Goal: Task Accomplishment & Management: Manage account settings

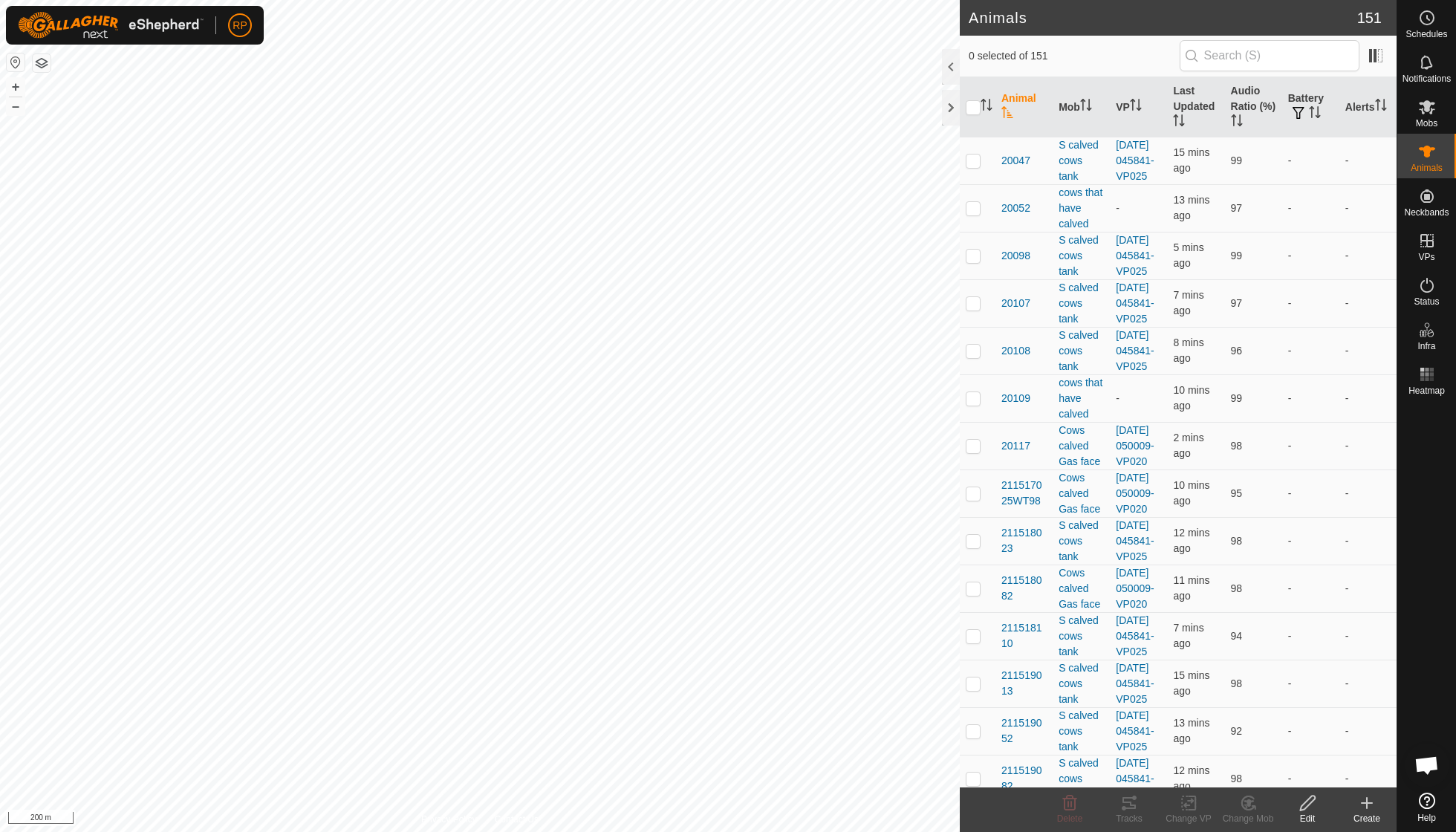
scroll to position [128, 0]
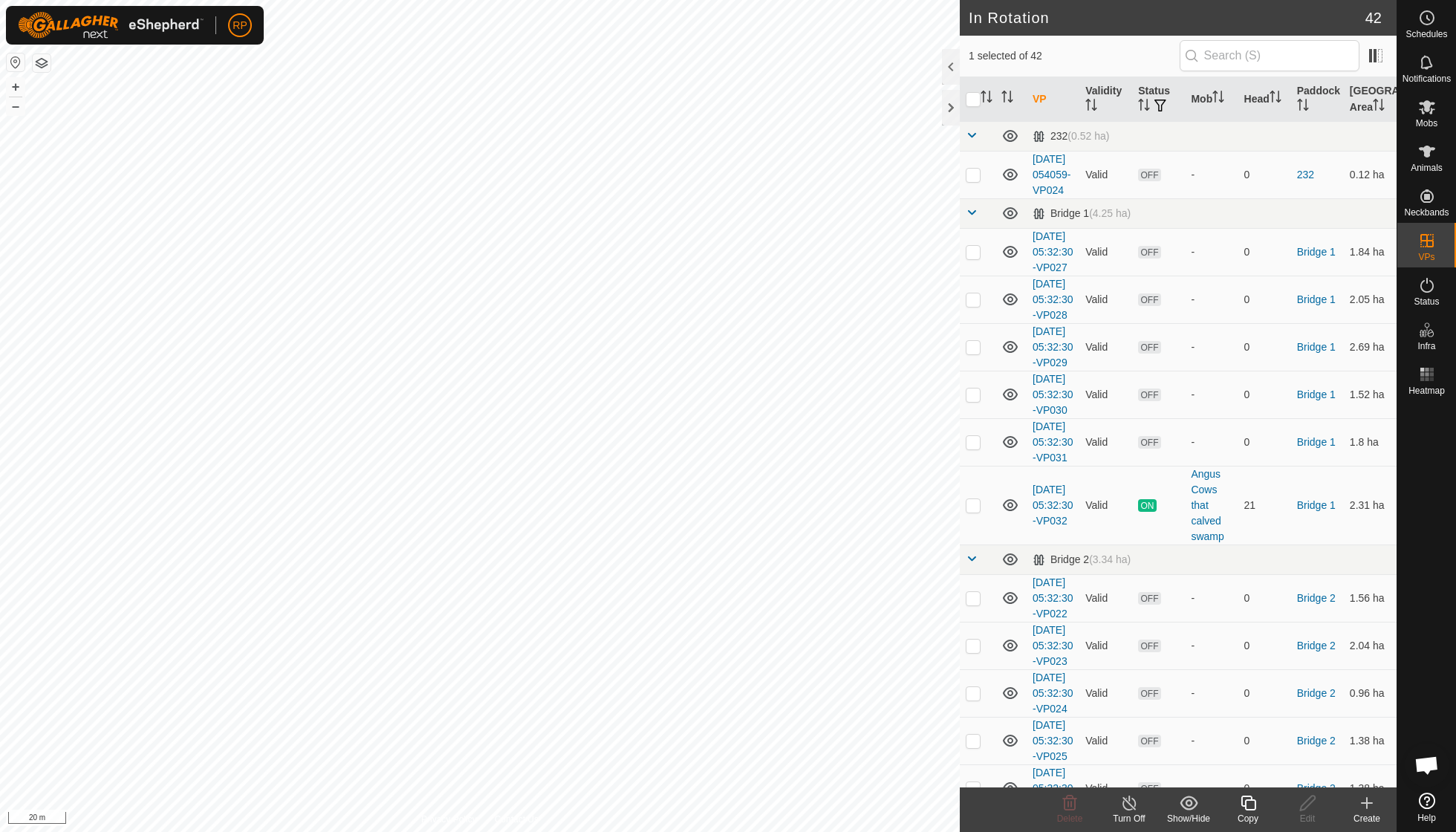
click at [1246, 800] on icon at bounding box center [1248, 803] width 19 height 18
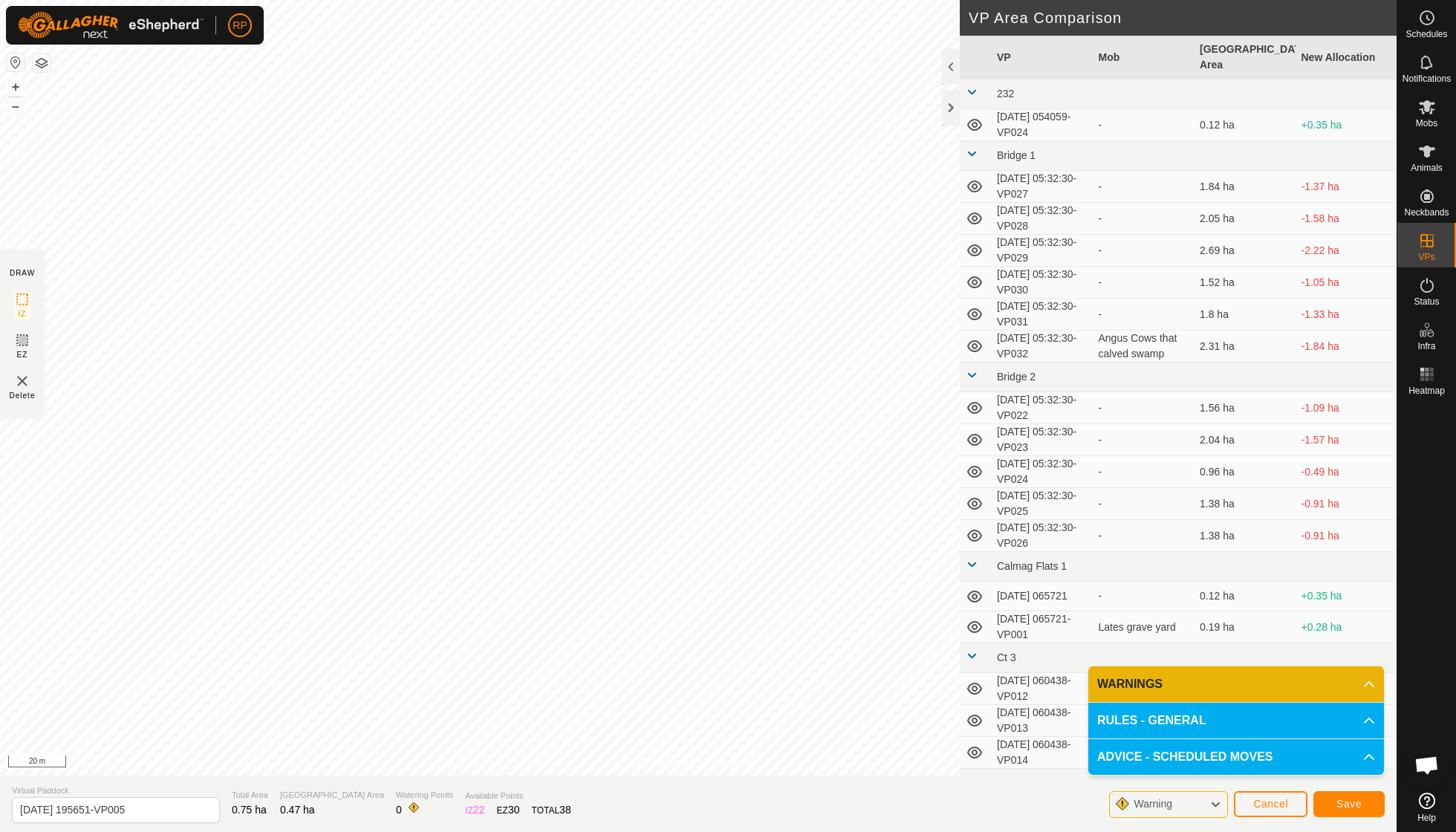
click at [1343, 808] on span "Save" at bounding box center [1349, 803] width 25 height 12
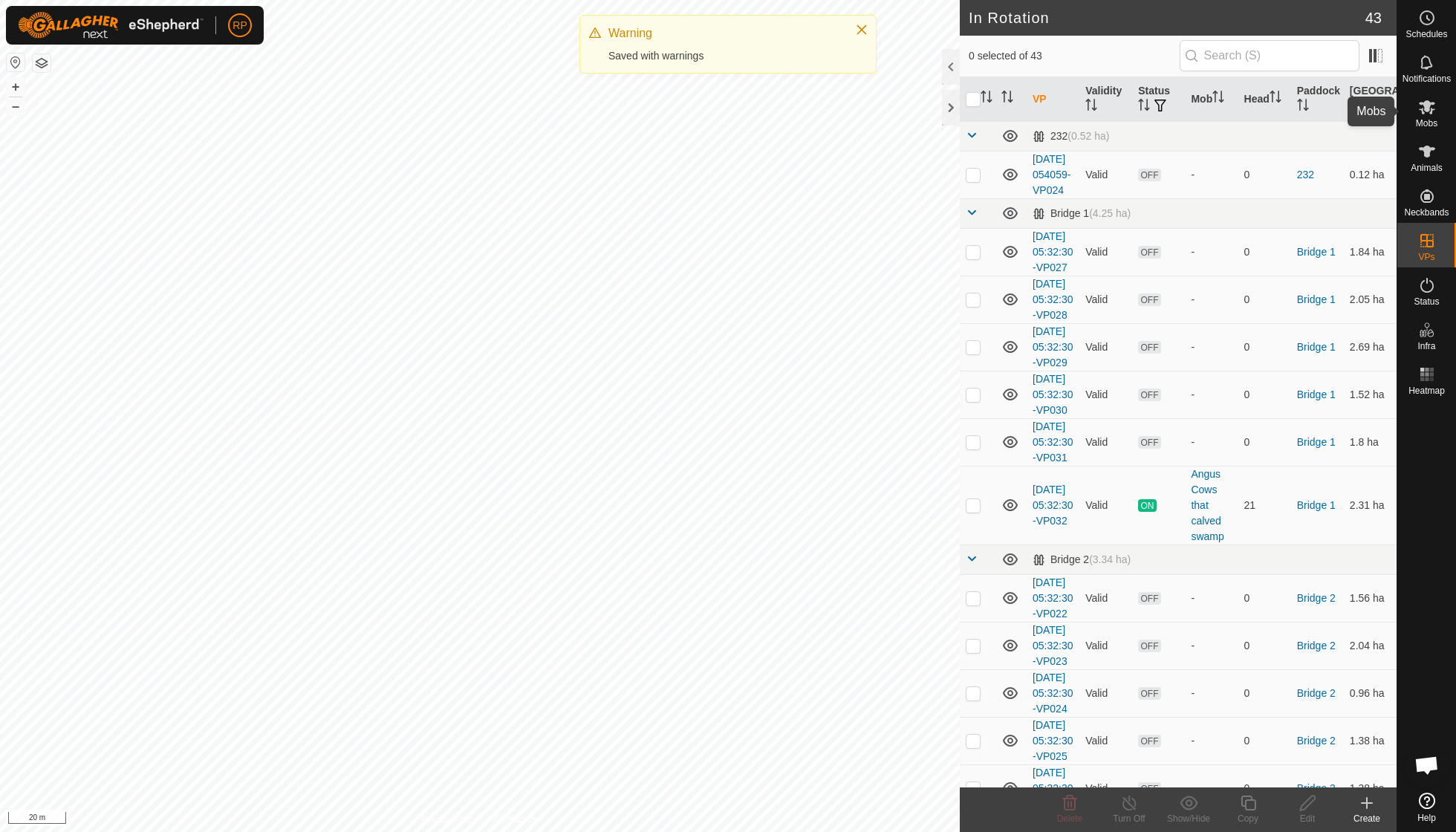
click at [1426, 120] on span "Mobs" at bounding box center [1426, 122] width 22 height 8
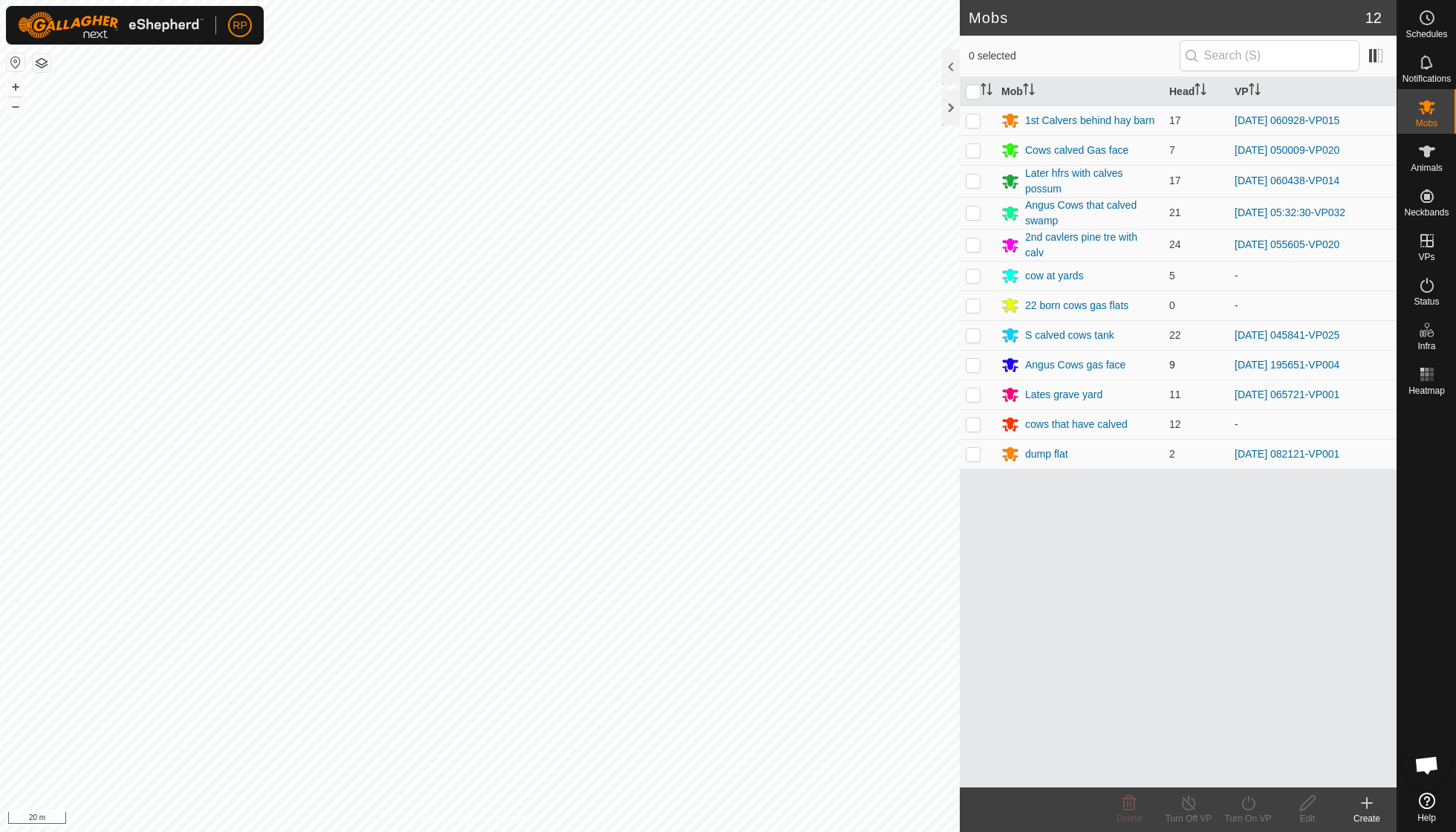
click at [976, 362] on p-checkbox at bounding box center [973, 364] width 15 height 12
checkbox input "true"
click at [1245, 803] on icon at bounding box center [1248, 803] width 19 height 18
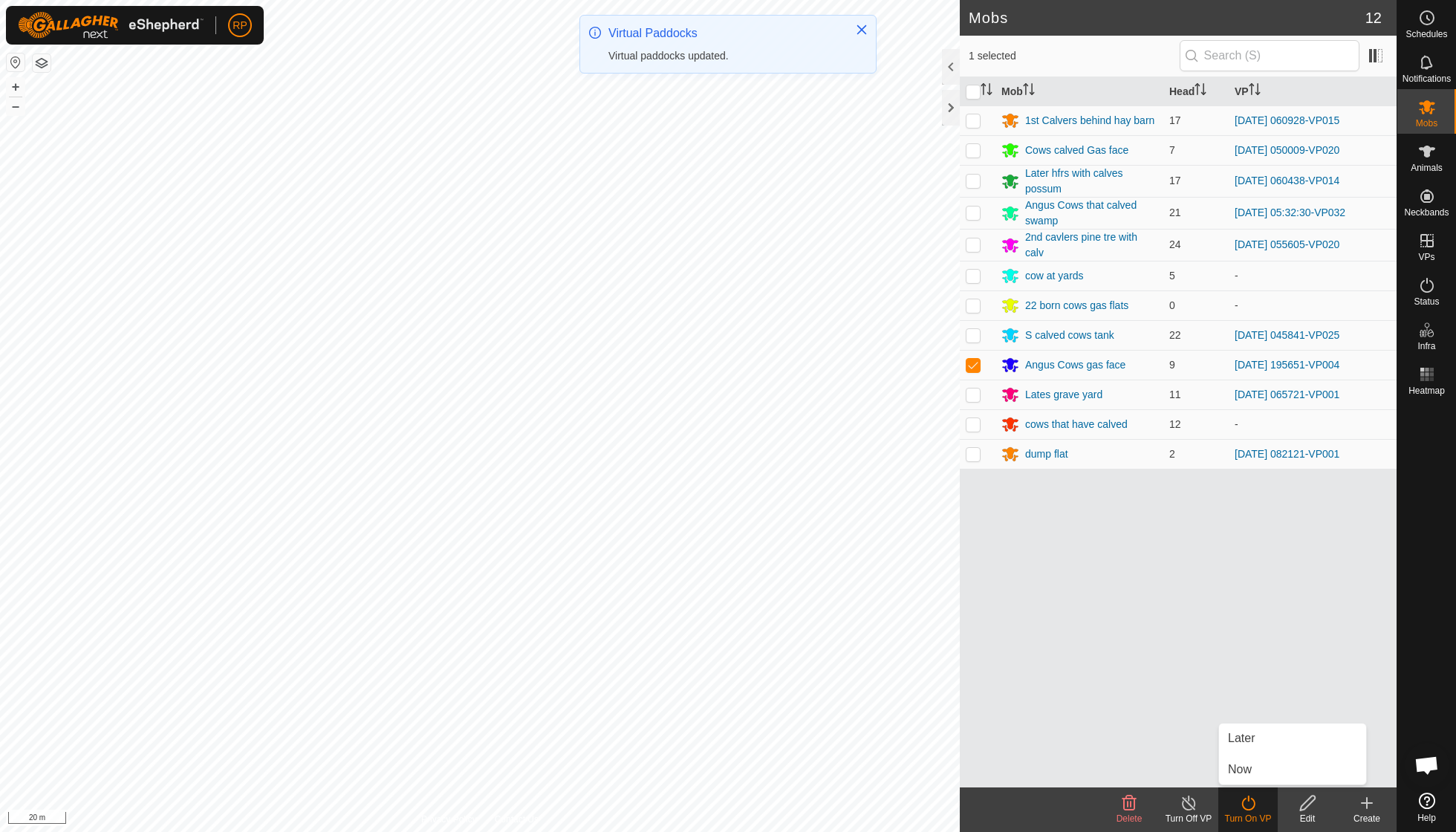
click at [1240, 774] on link "Now" at bounding box center [1292, 770] width 147 height 30
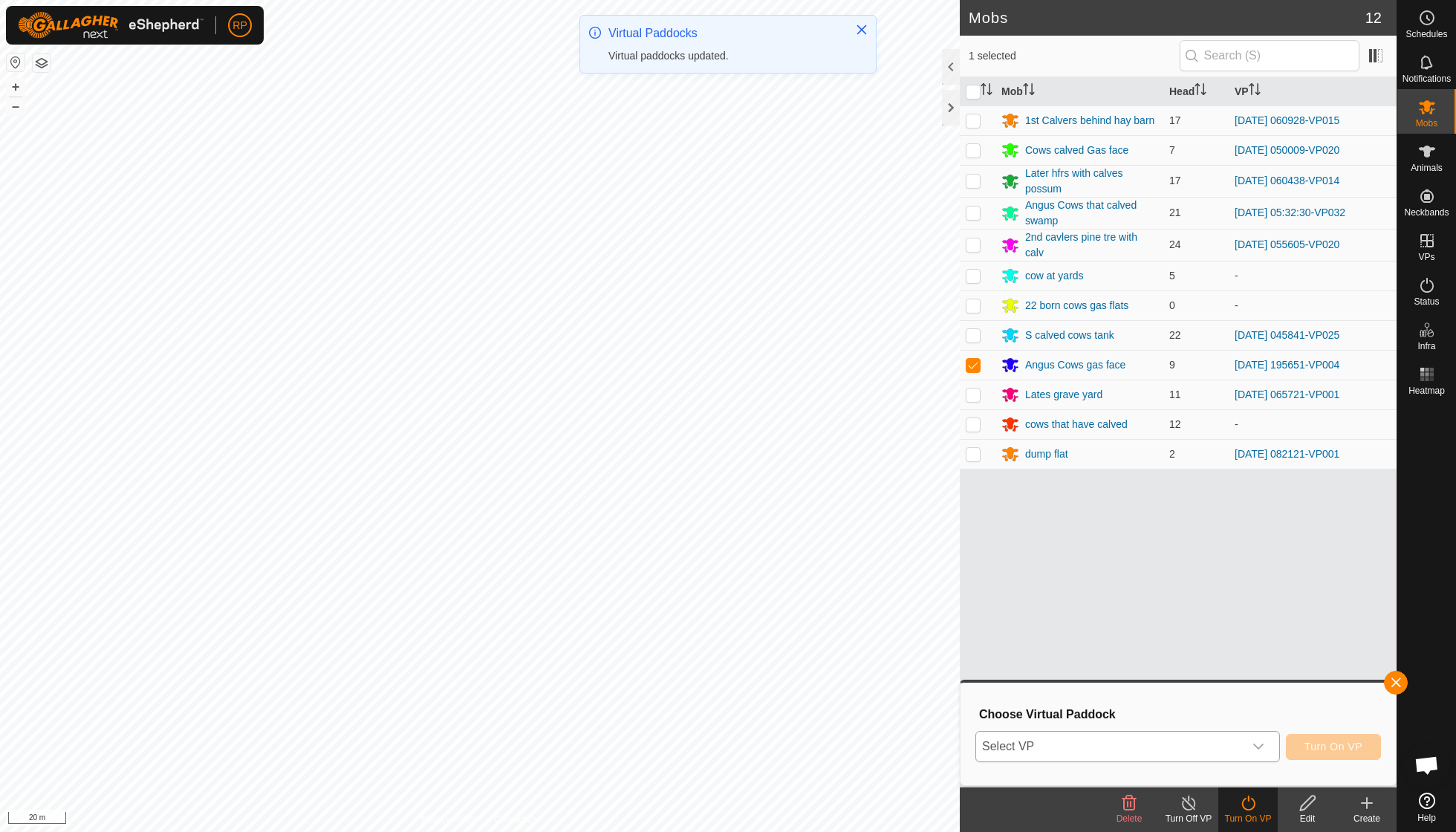
click at [1255, 742] on icon "dropdown trigger" at bounding box center [1257, 746] width 12 height 12
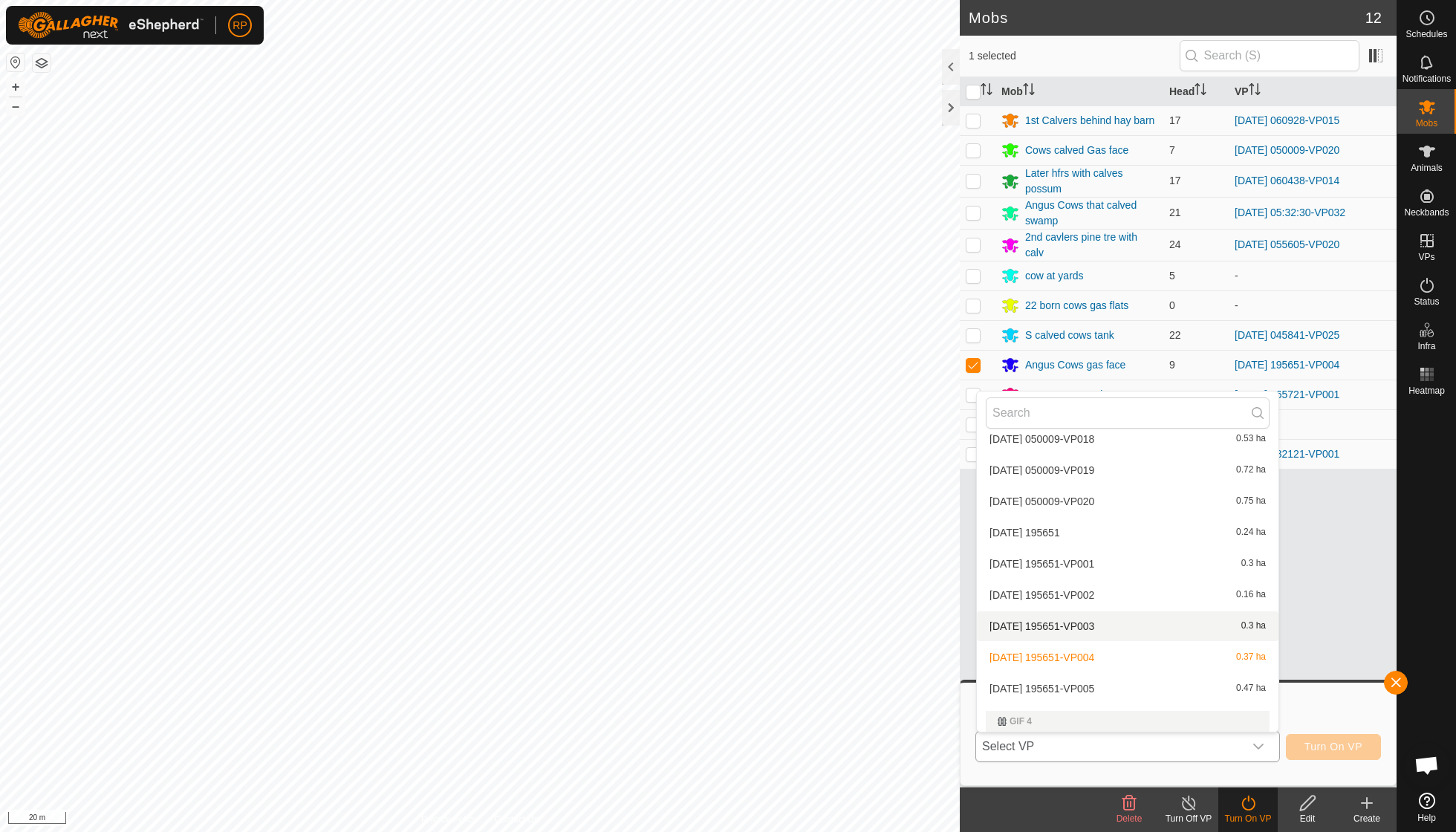
scroll to position [883, 0]
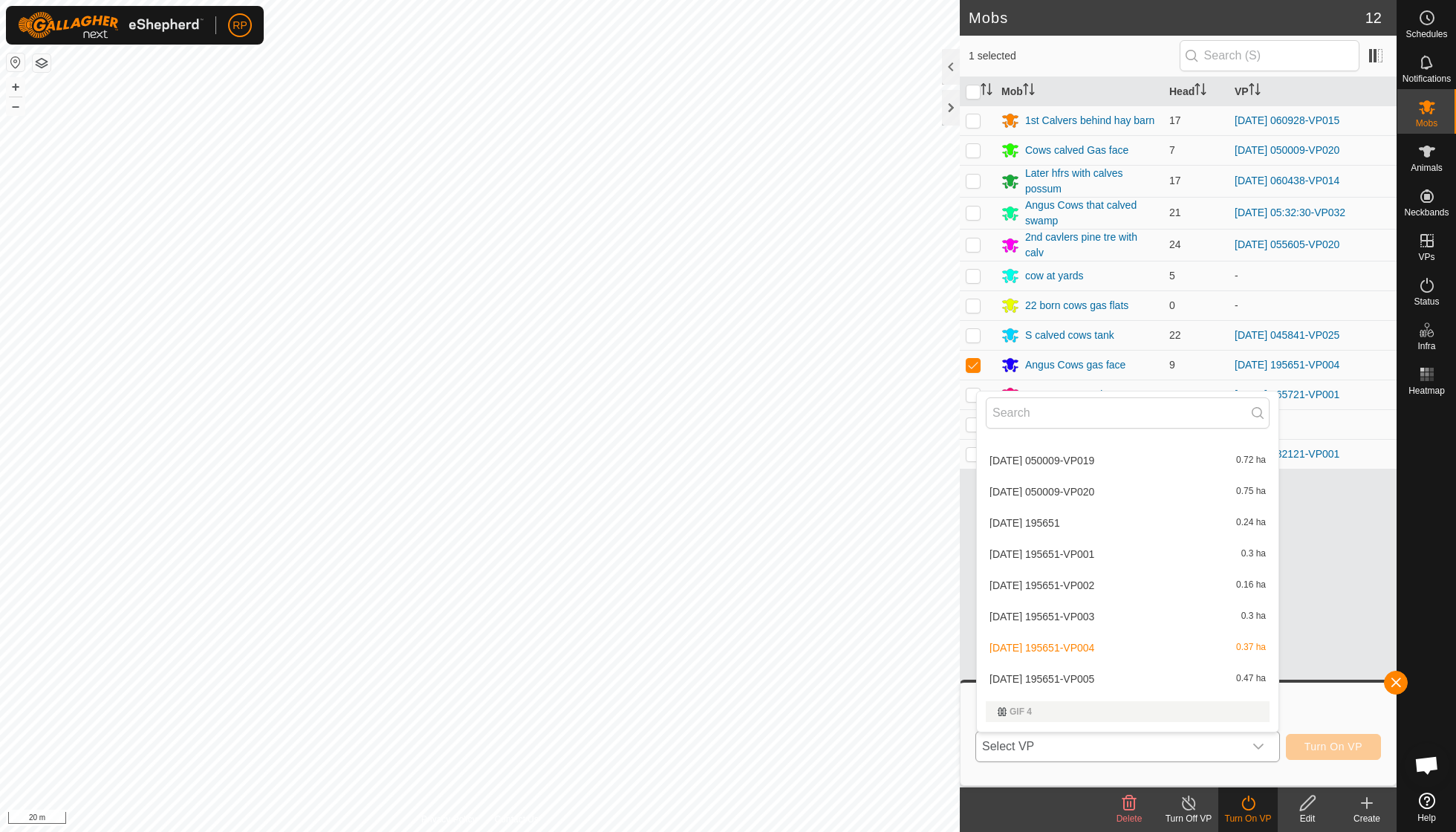
click at [1105, 664] on li "[DATE] 195651-VP005 0.47 ha" at bounding box center [1128, 679] width 301 height 30
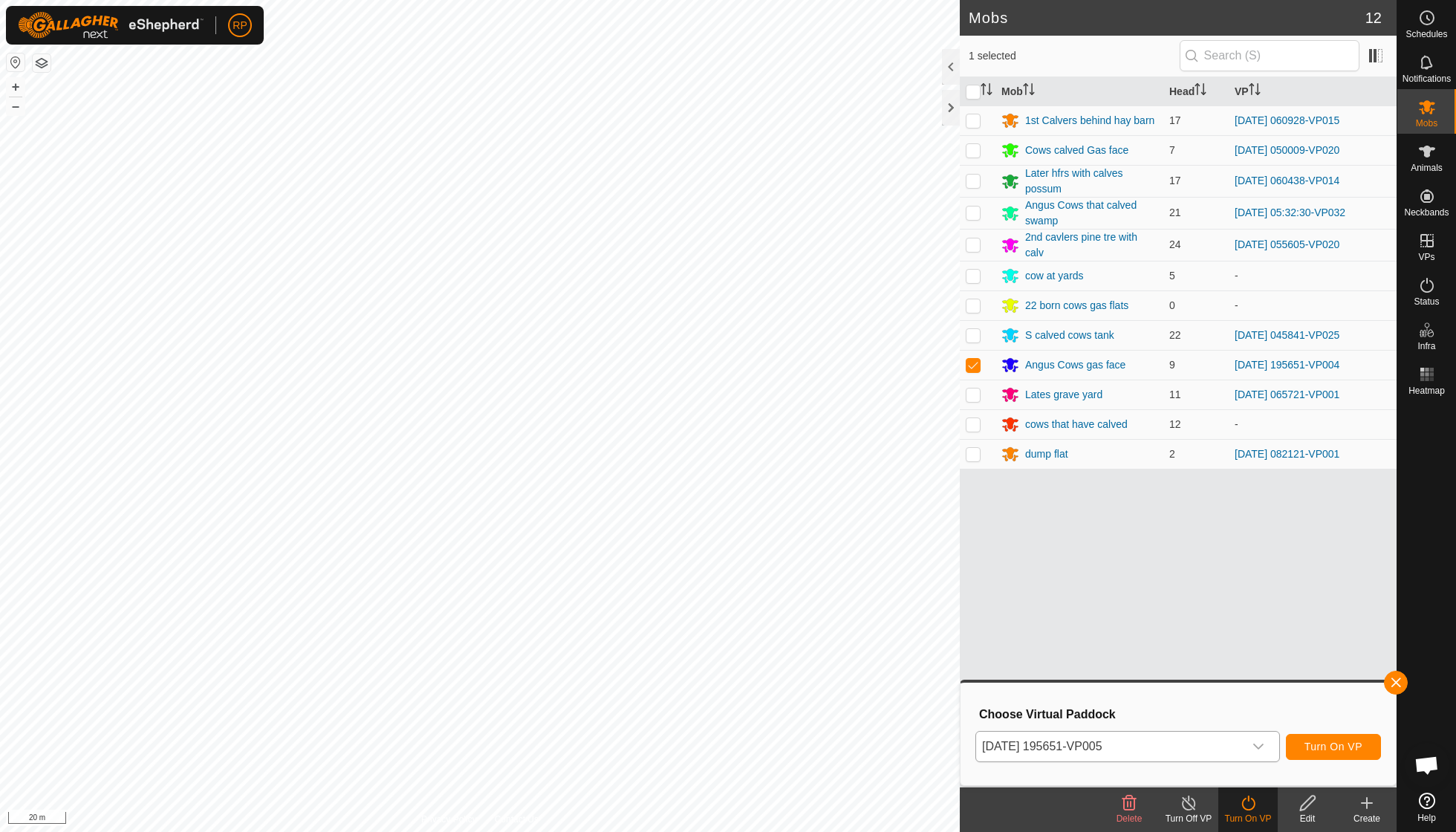
click at [1340, 749] on span "Turn On VP" at bounding box center [1334, 746] width 58 height 12
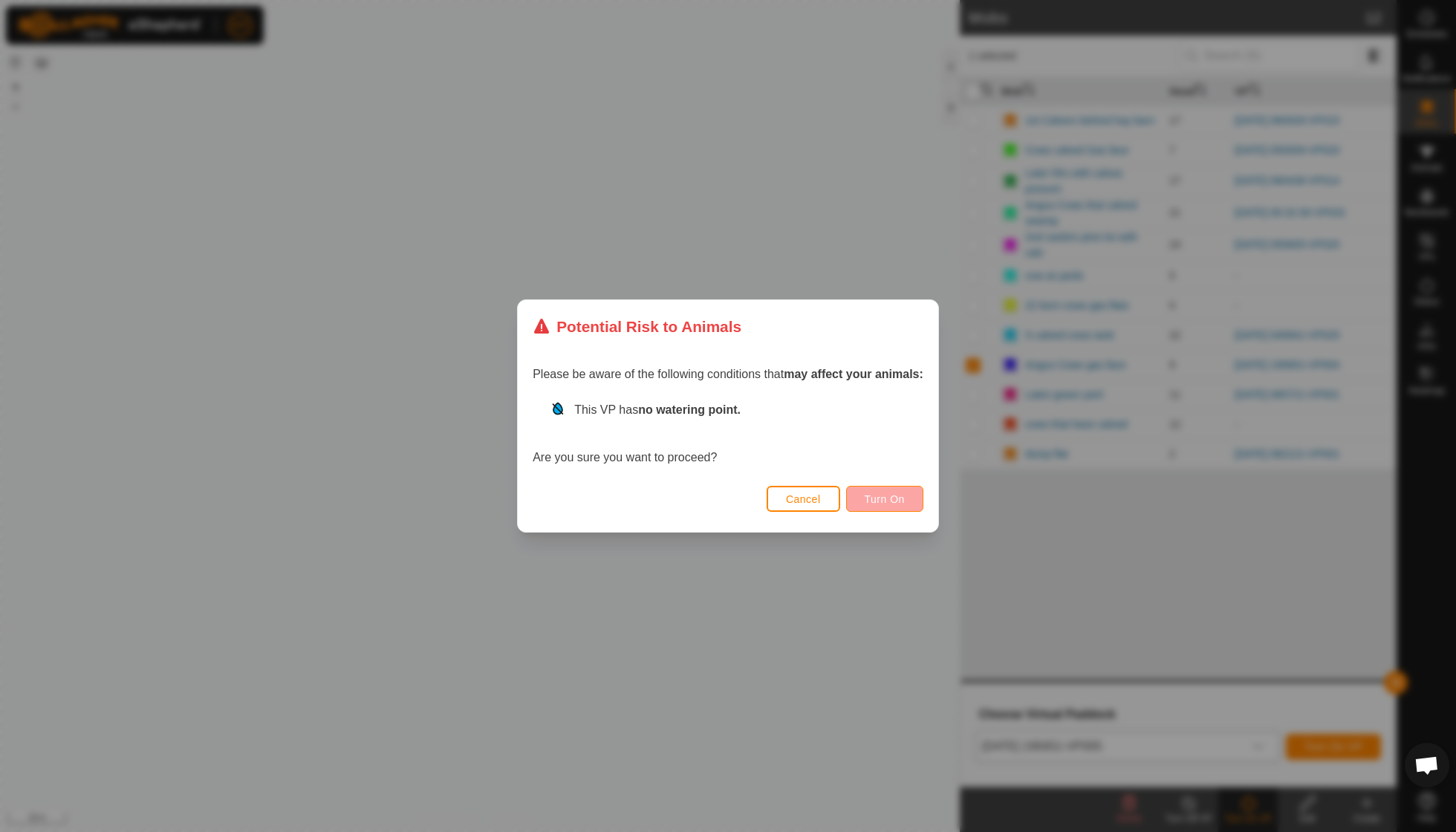
click at [883, 505] on button "Turn On" at bounding box center [885, 499] width 77 height 26
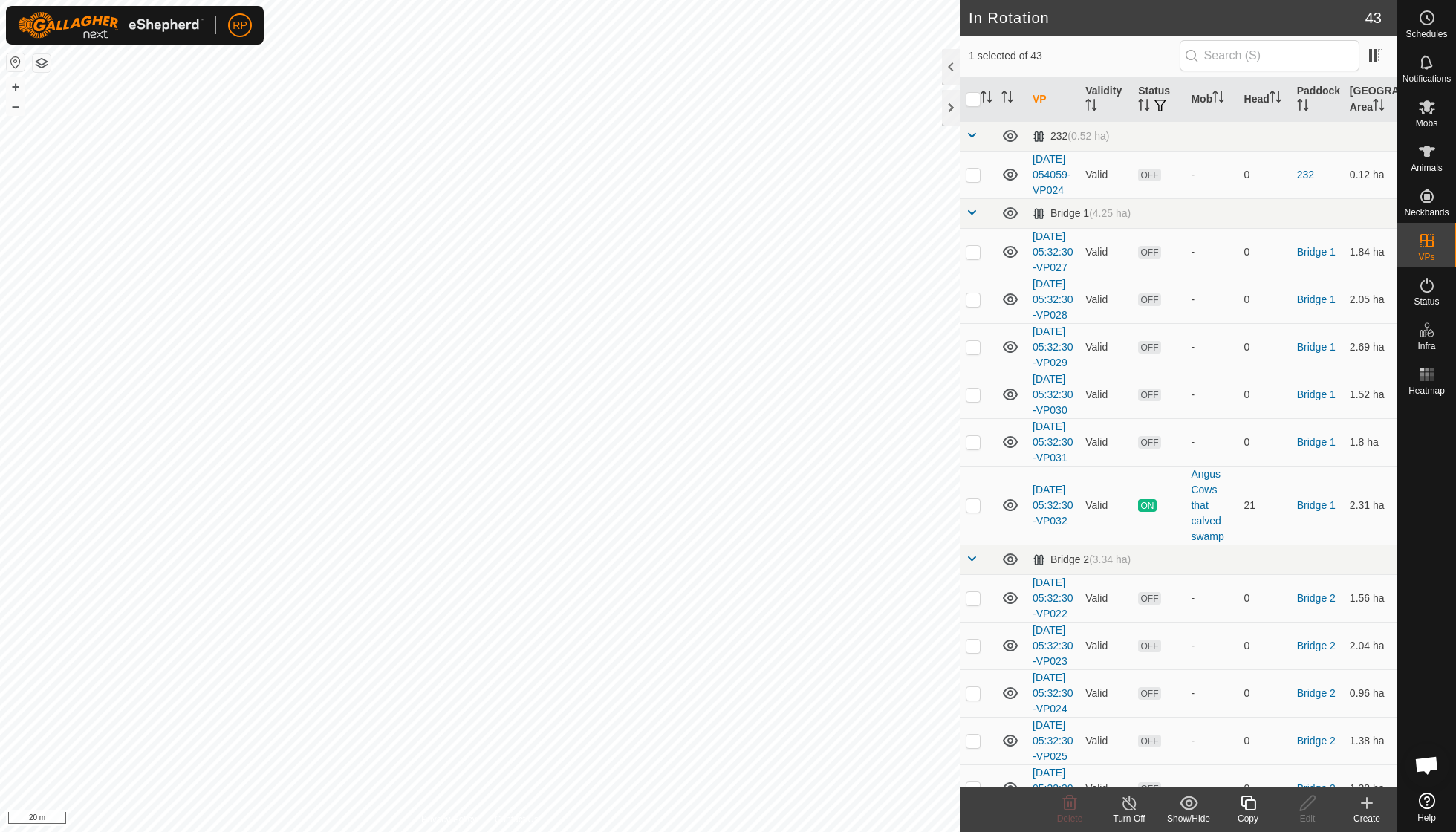
click at [1248, 803] on icon at bounding box center [1248, 803] width 19 height 18
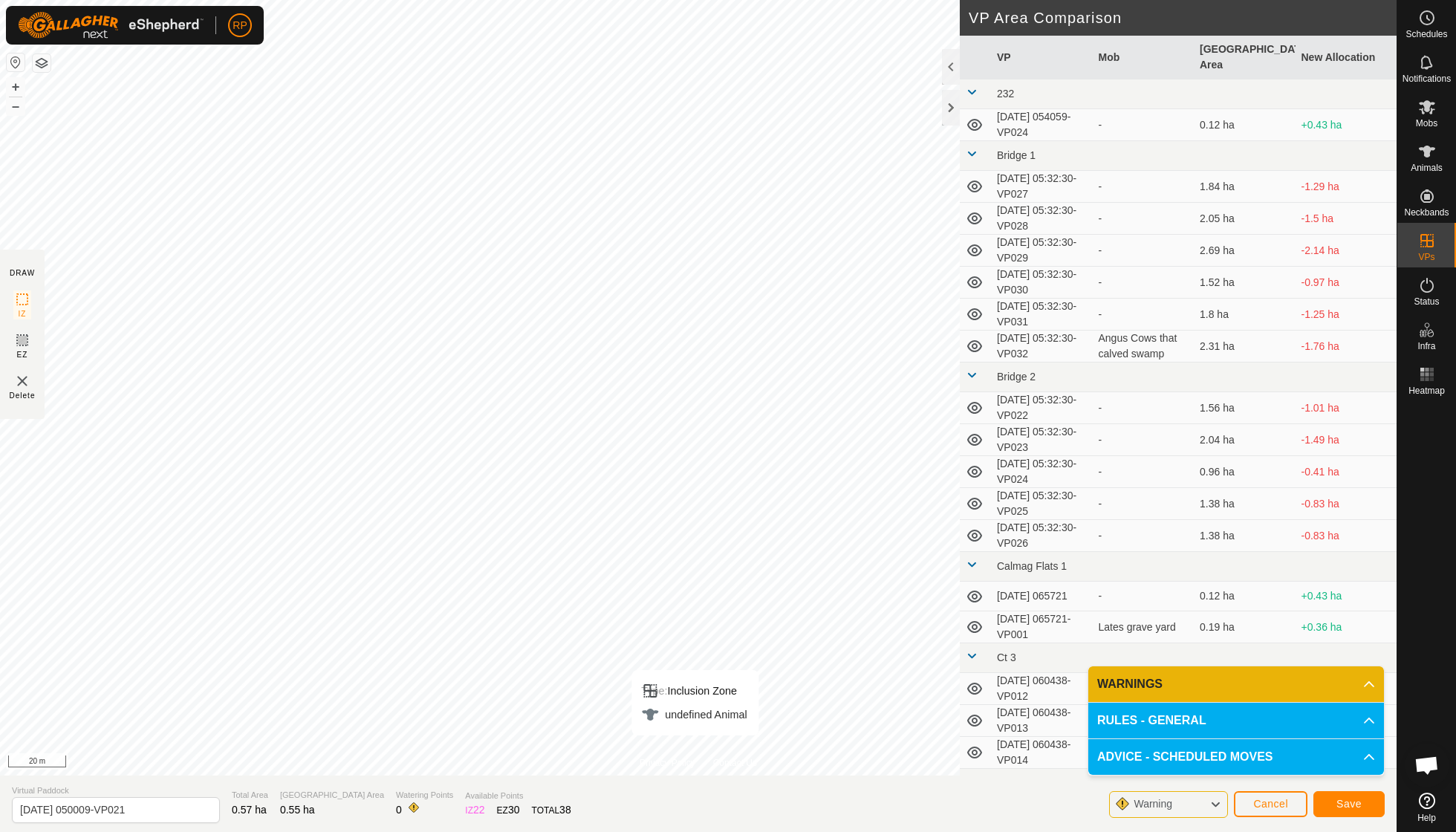
click at [1343, 803] on span "Save" at bounding box center [1349, 803] width 25 height 12
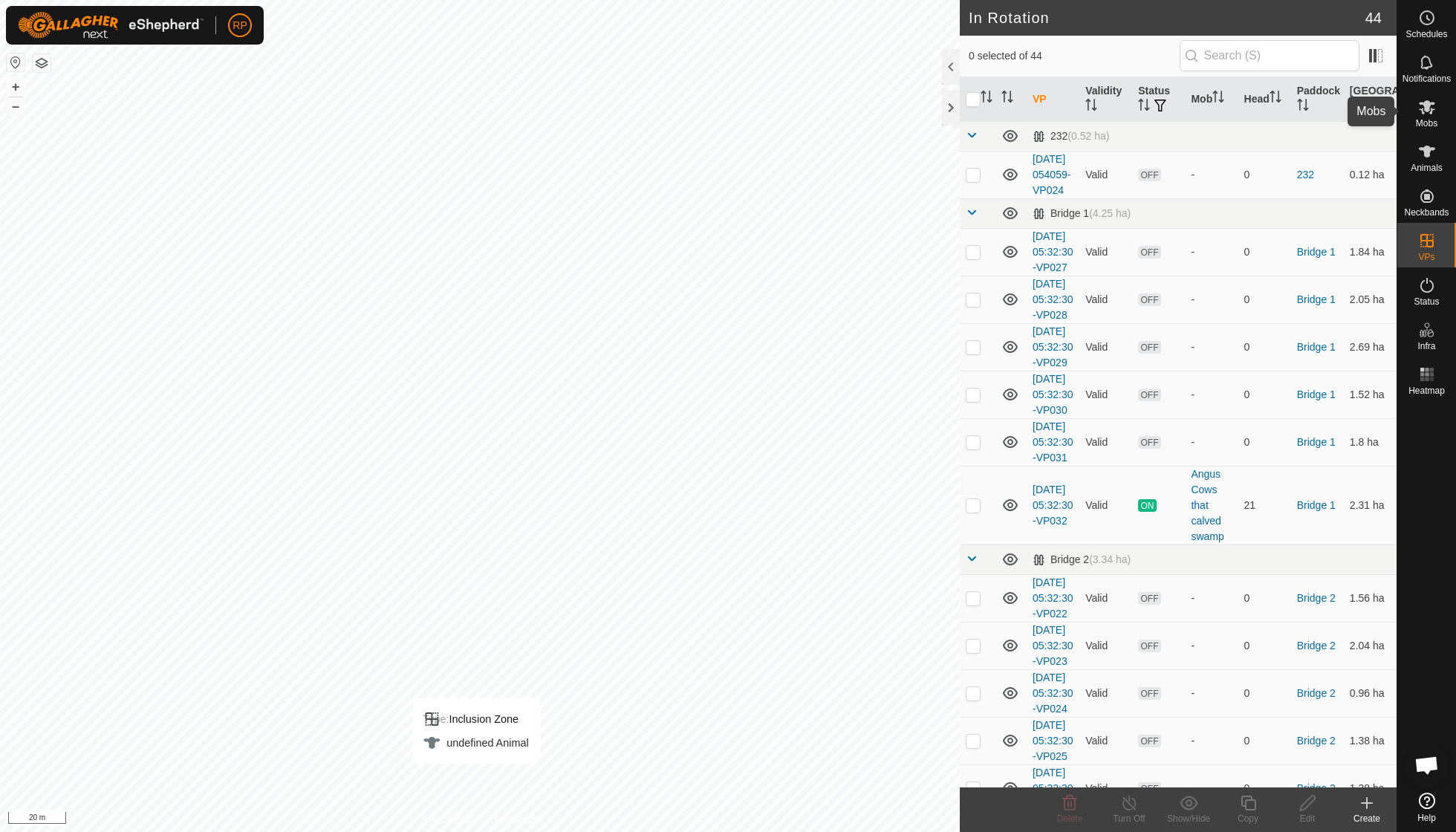
click at [1417, 120] on span "Mobs" at bounding box center [1426, 122] width 22 height 8
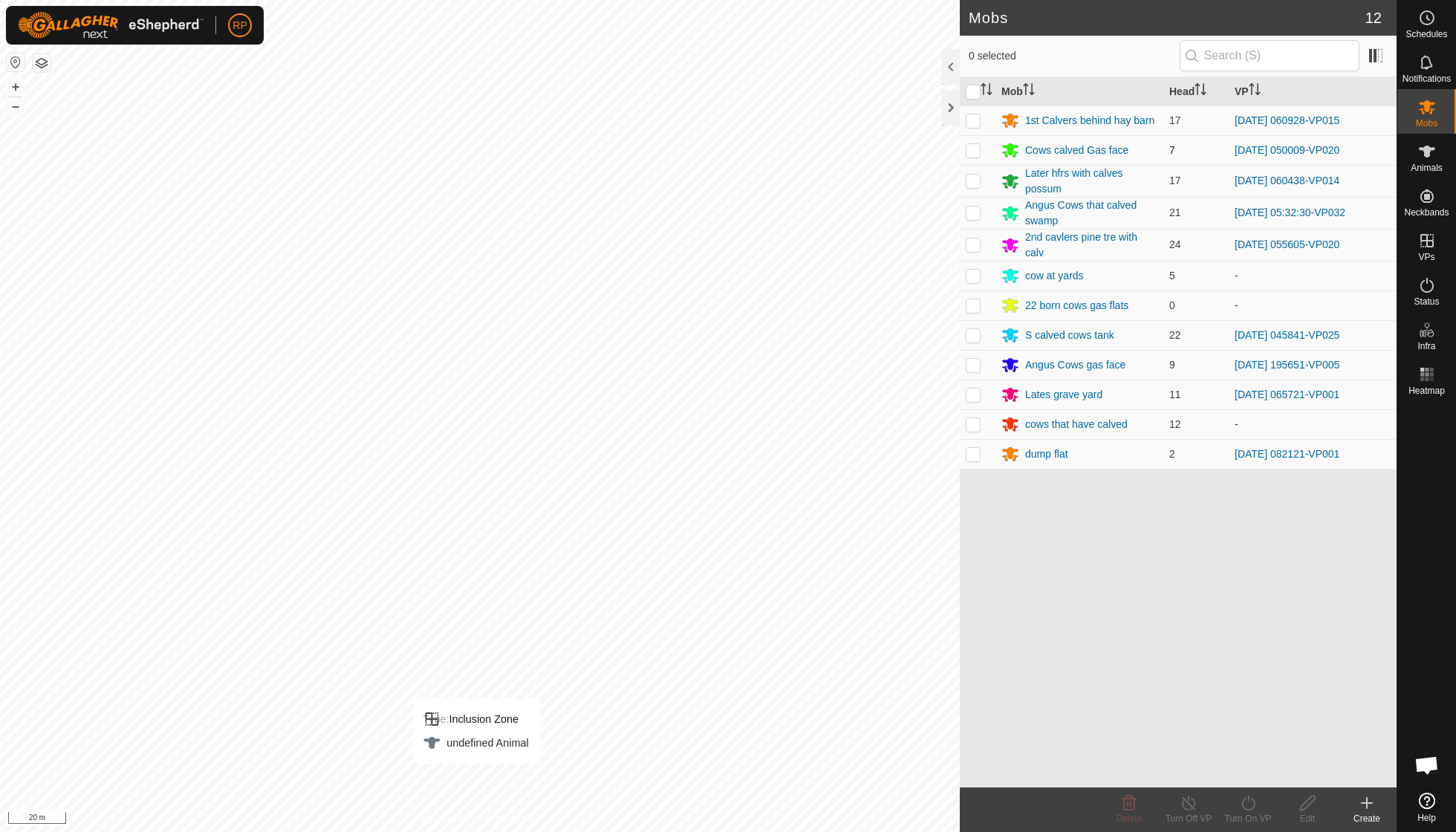
click at [976, 152] on p-checkbox at bounding box center [973, 150] width 15 height 12
checkbox input "true"
click at [1249, 805] on icon at bounding box center [1248, 803] width 19 height 18
click at [1246, 780] on link "Now" at bounding box center [1292, 770] width 147 height 30
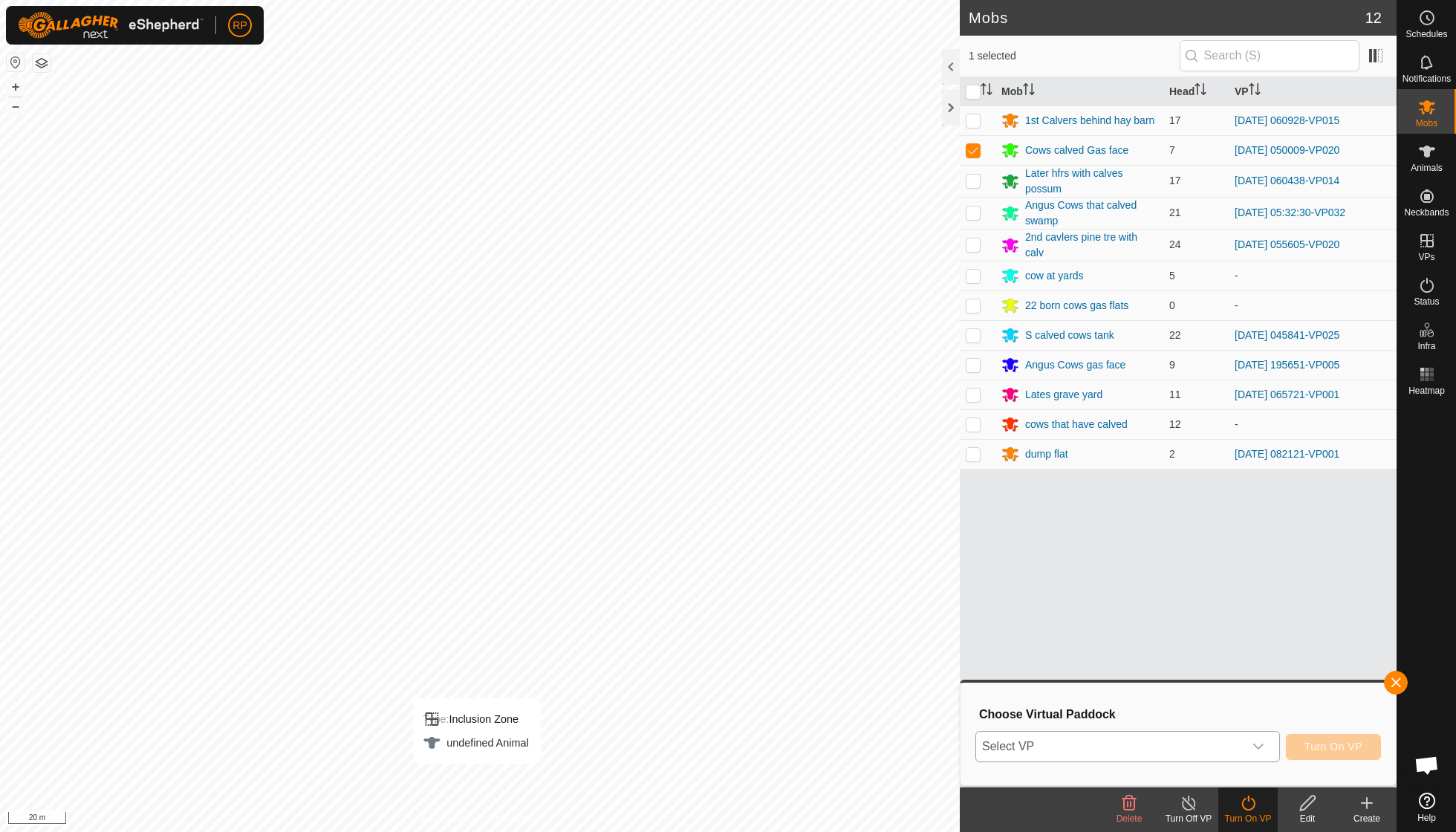
click at [1252, 746] on icon "dropdown trigger" at bounding box center [1257, 746] width 12 height 12
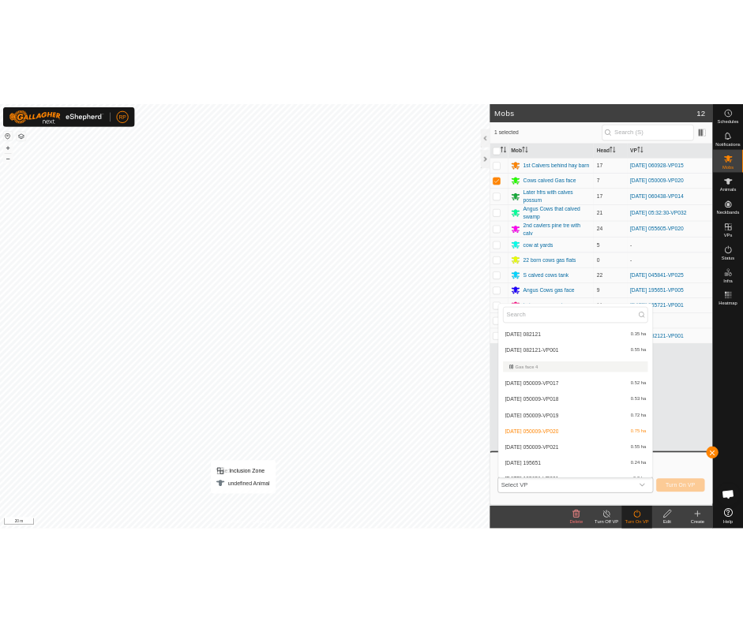
scroll to position [780, 0]
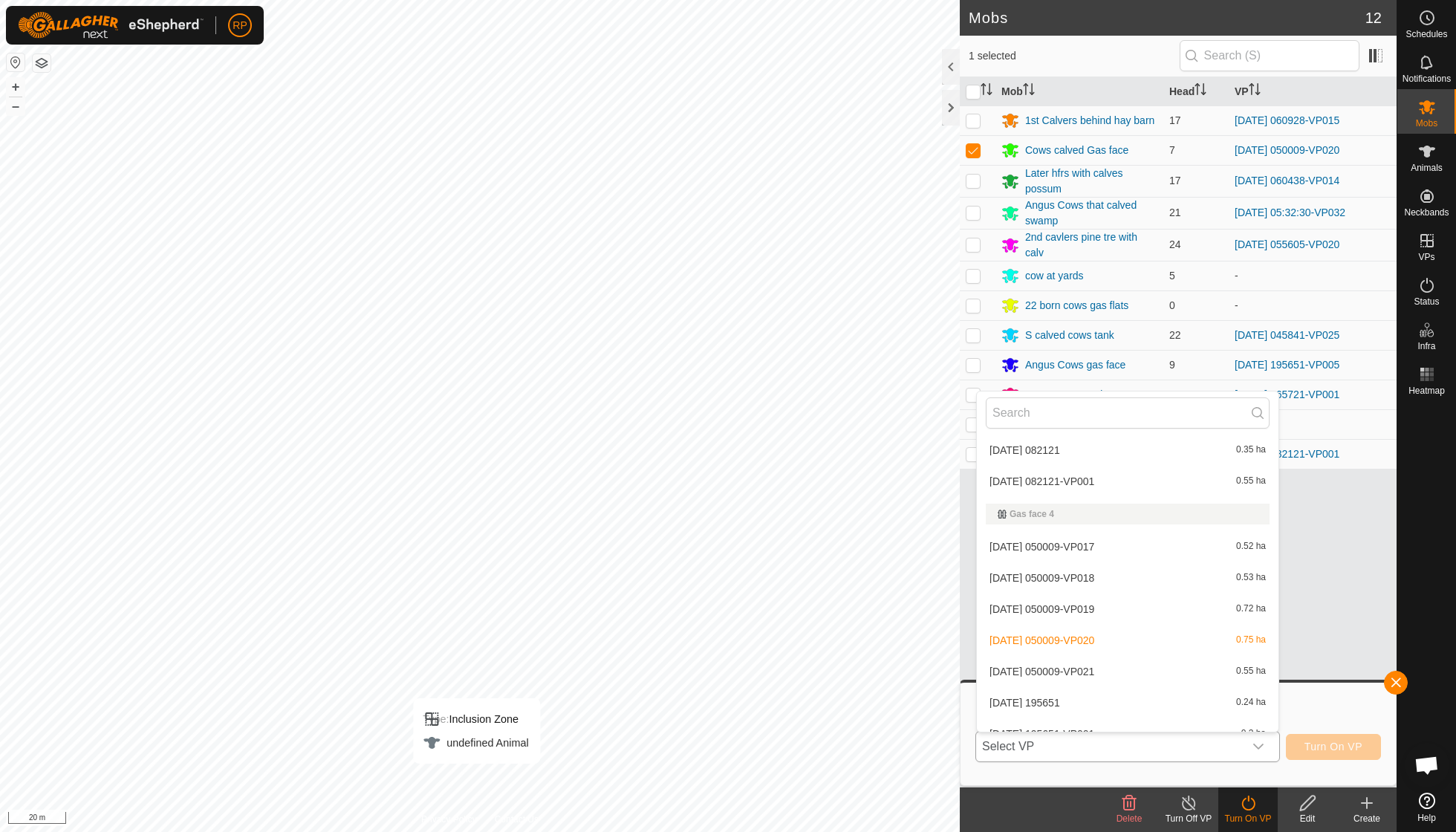
click at [1076, 658] on li "[DATE] 050009-VP021 0.55 ha" at bounding box center [1128, 672] width 301 height 30
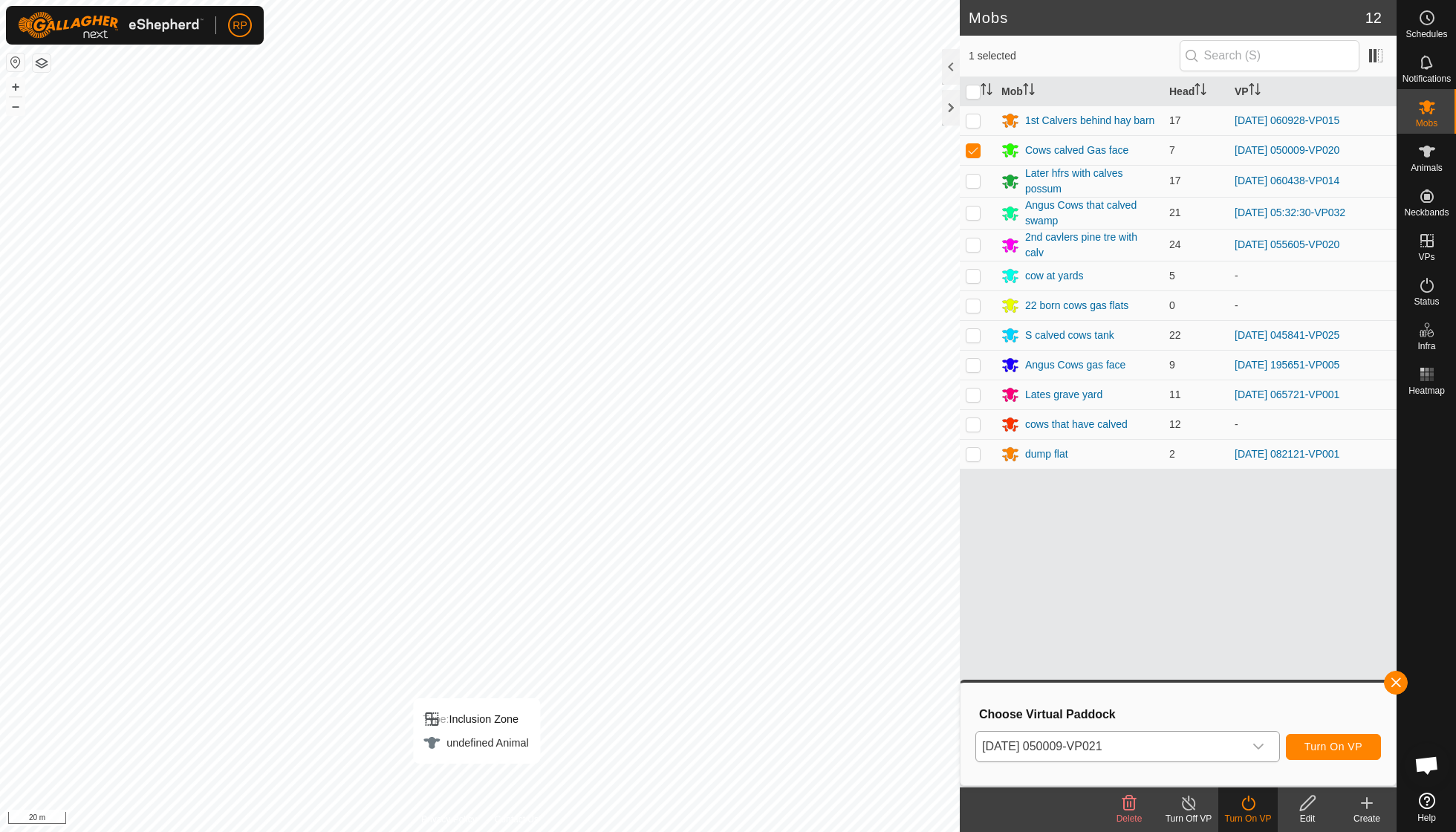
click at [1314, 738] on button "Turn On VP" at bounding box center [1333, 747] width 95 height 26
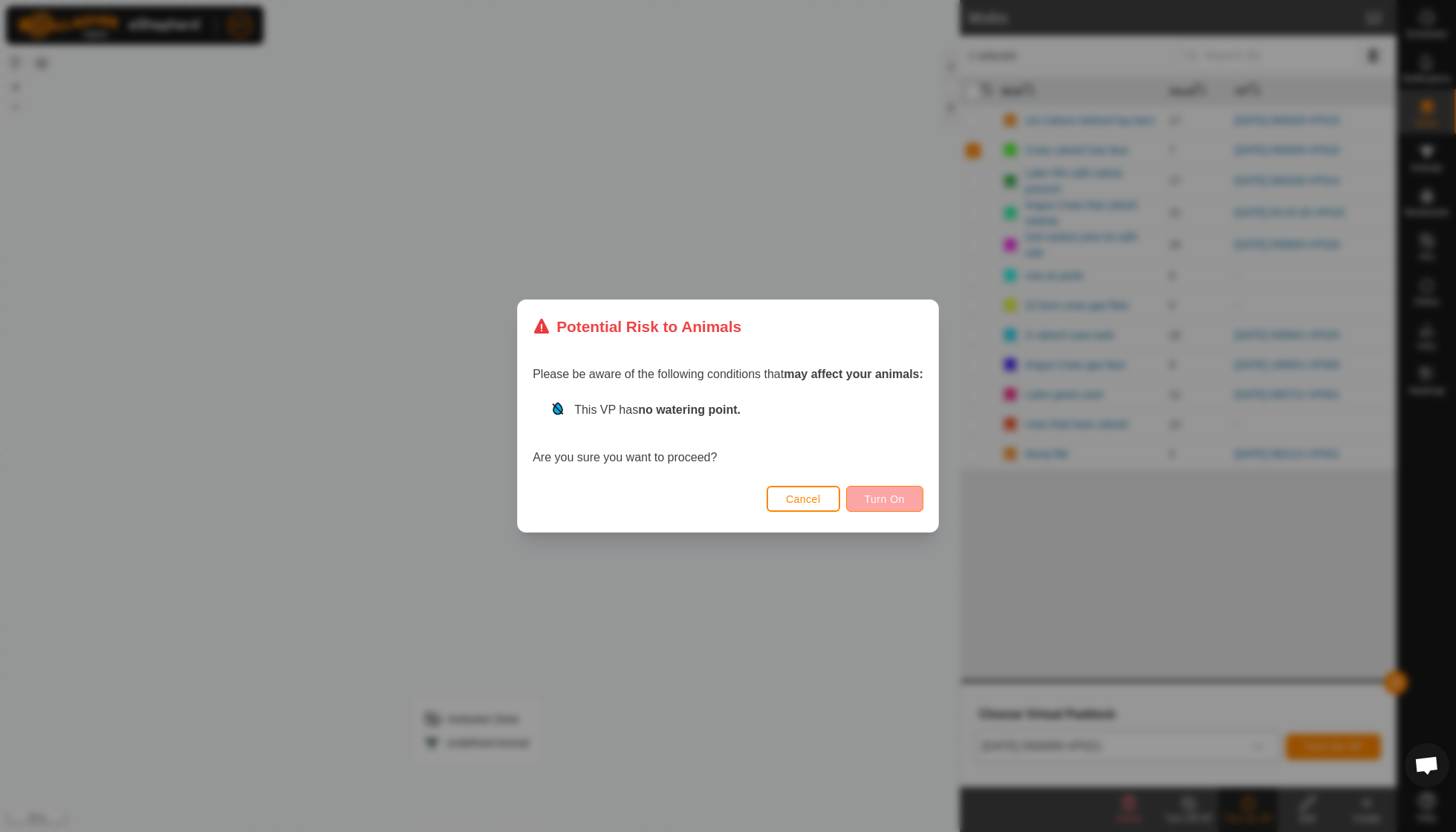
click at [879, 495] on span "Turn On" at bounding box center [885, 499] width 40 height 12
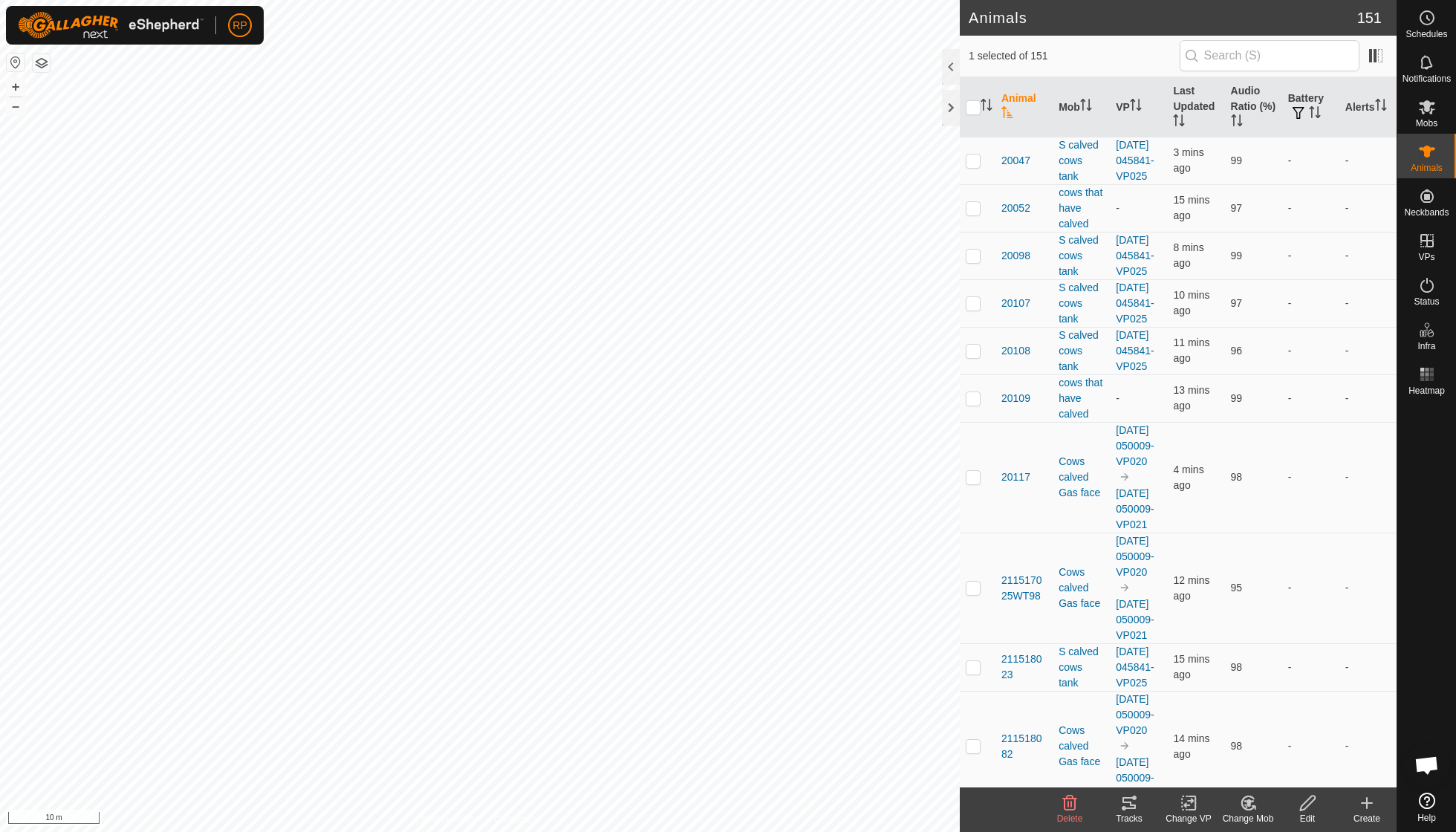
click at [1252, 797] on icon at bounding box center [1247, 803] width 12 height 13
click at [1272, 771] on link "Remove from Mob" at bounding box center [1292, 770] width 147 height 30
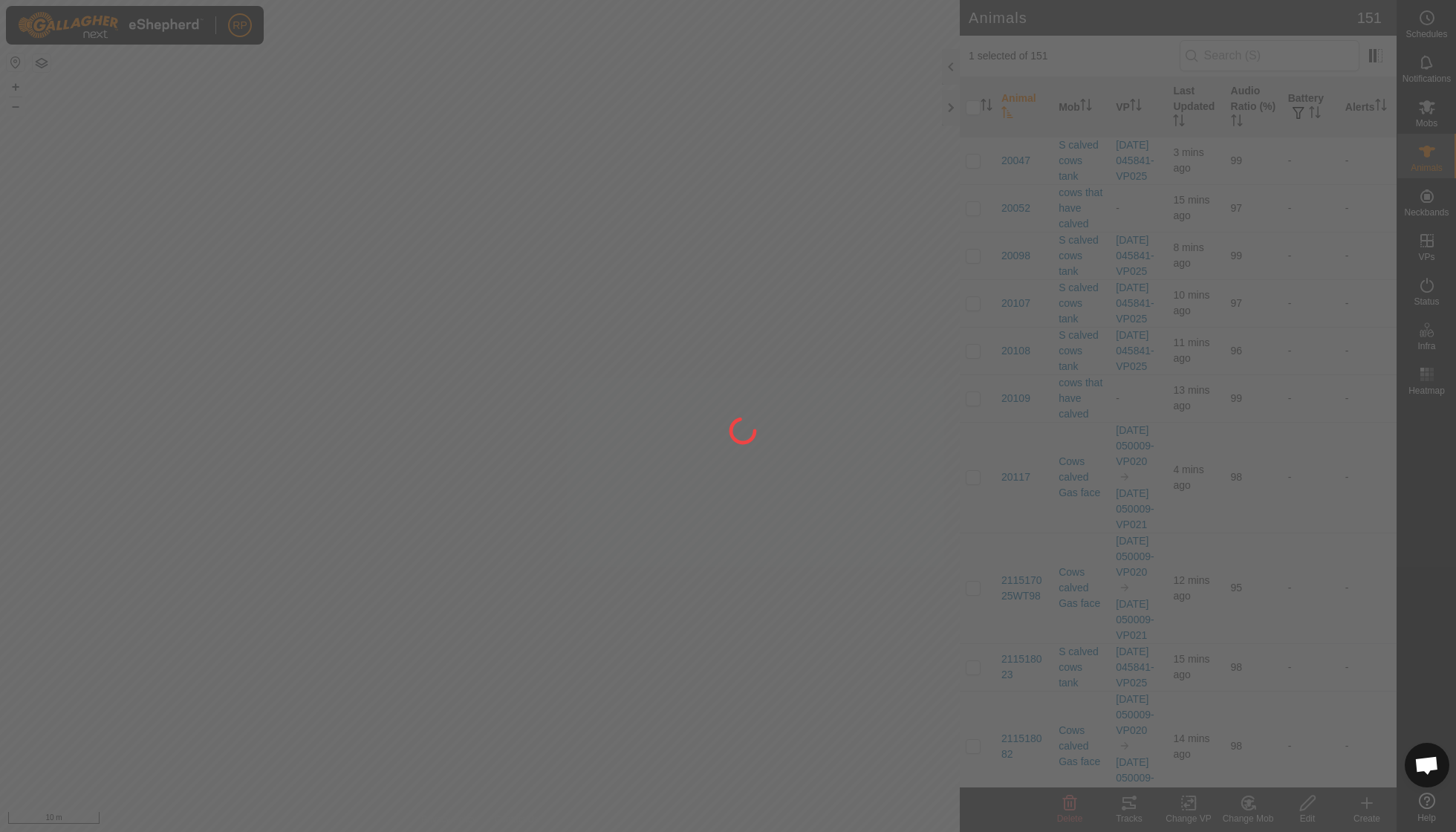
checkbox input "false"
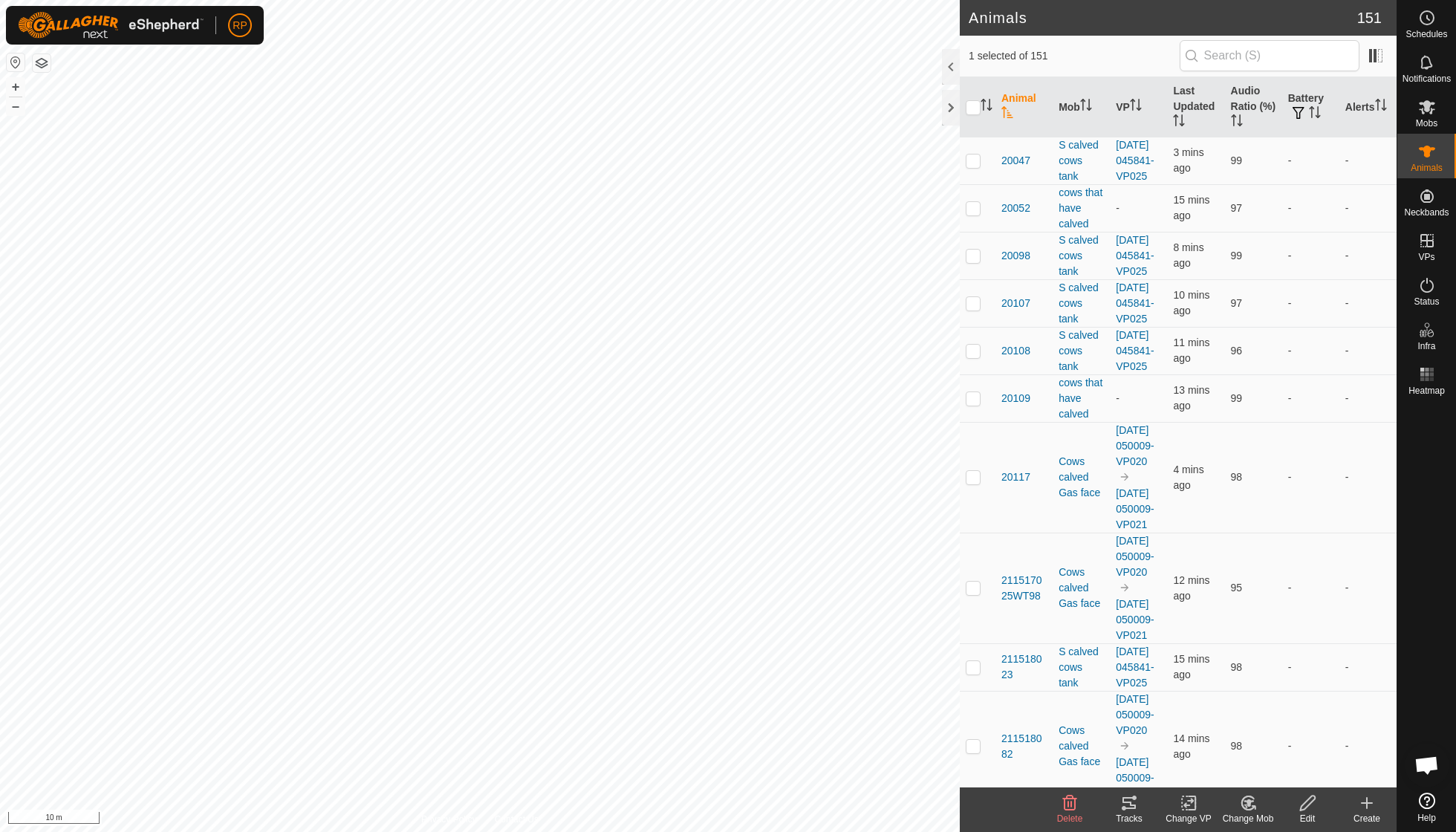
click at [1252, 799] on icon at bounding box center [1248, 803] width 19 height 18
click at [1262, 768] on link "Remove from Mob" at bounding box center [1292, 770] width 147 height 30
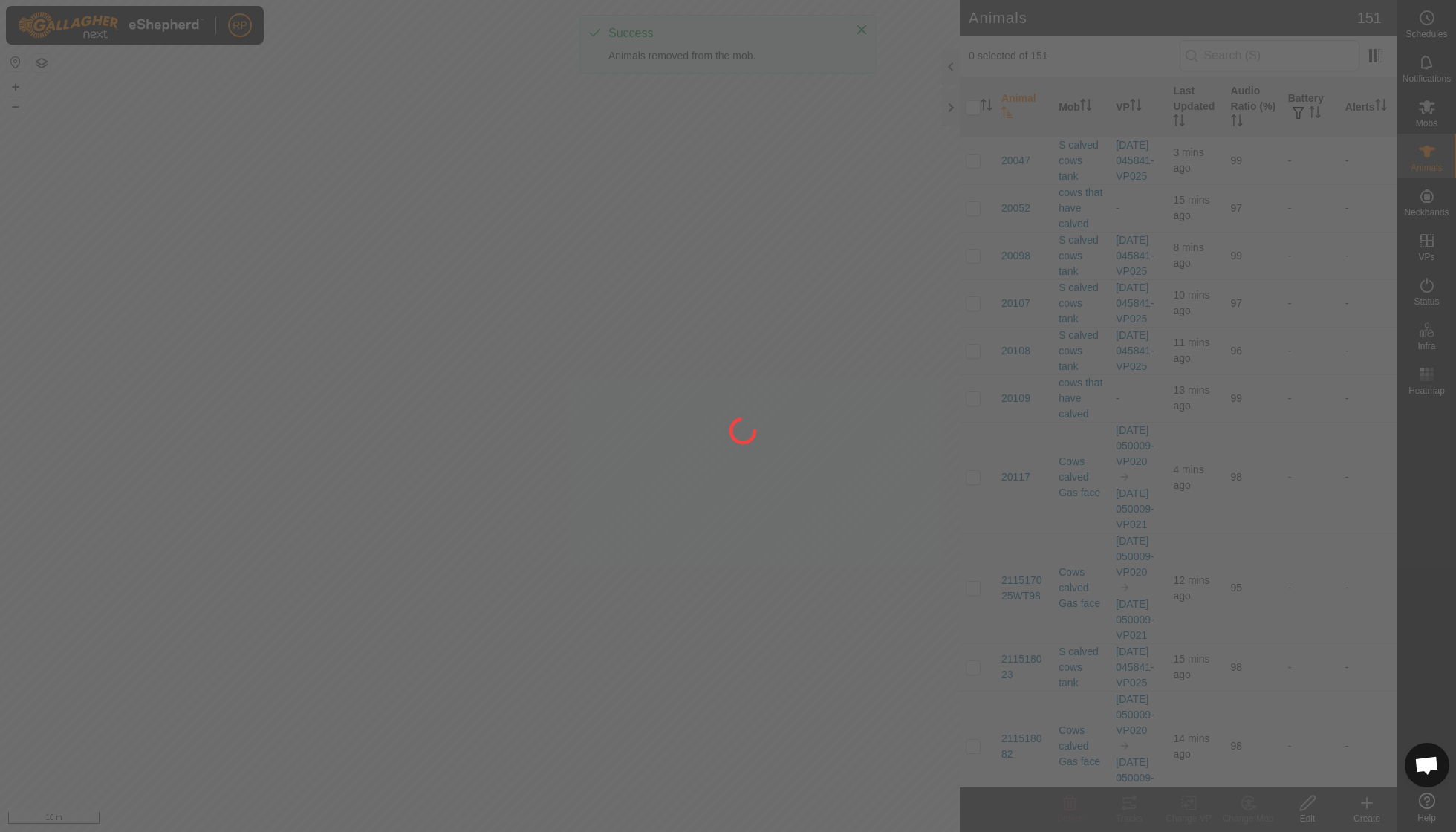
checkbox input "false"
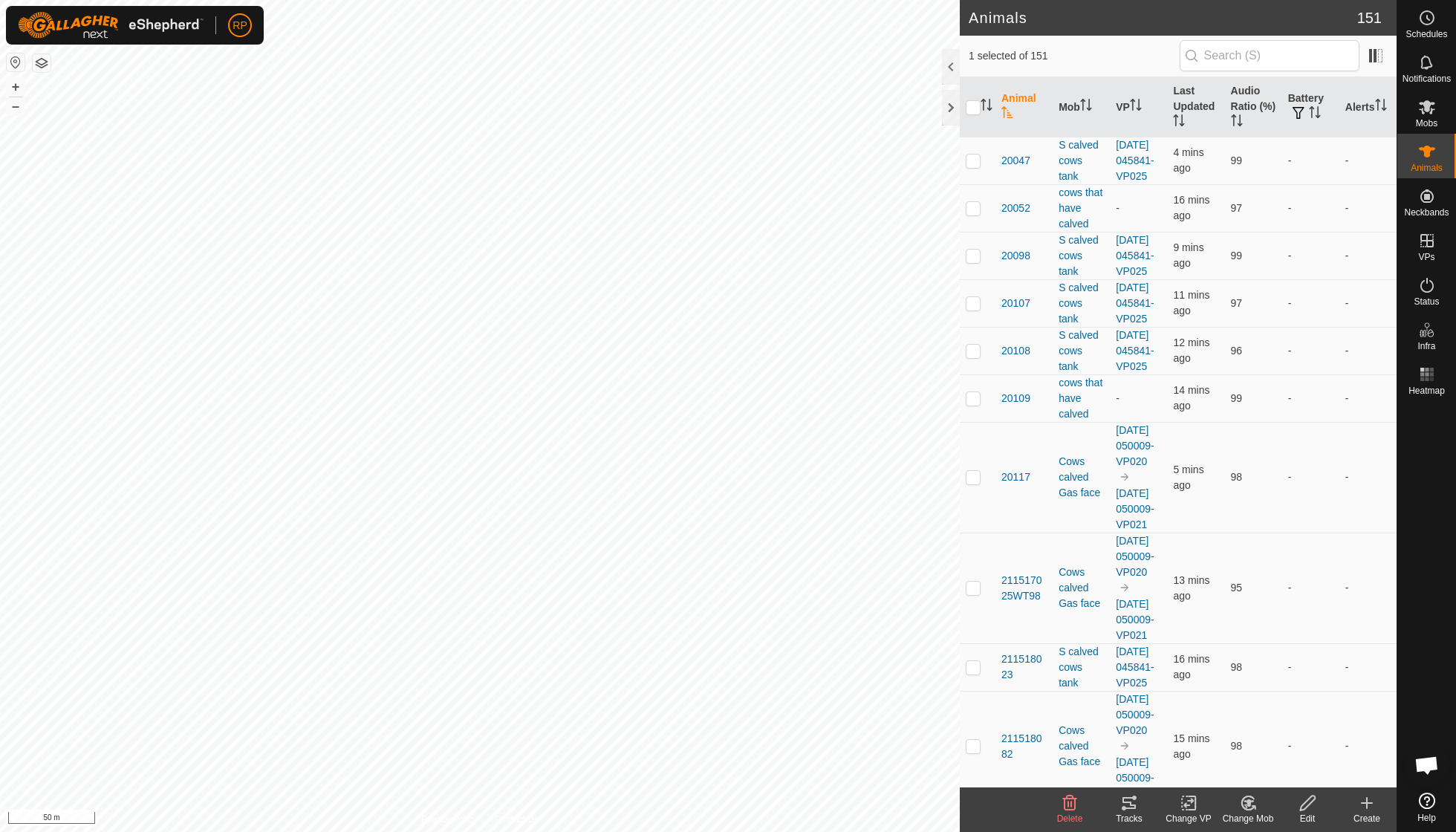
click at [1248, 800] on icon at bounding box center [1248, 803] width 10 height 8
click at [1270, 763] on link "Remove from Mob" at bounding box center [1292, 770] width 147 height 30
checkbox input "false"
